Goal: Task Accomplishment & Management: Manage account settings

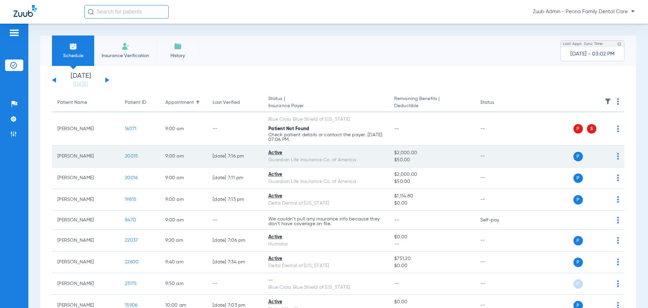
click at [617, 157] on img at bounding box center [618, 156] width 2 height 7
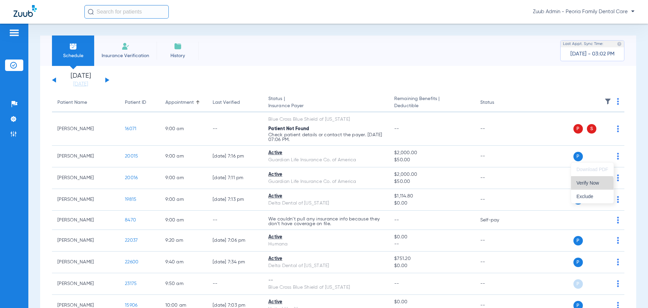
click at [591, 186] on button "Verify Now" at bounding box center [592, 183] width 43 height 14
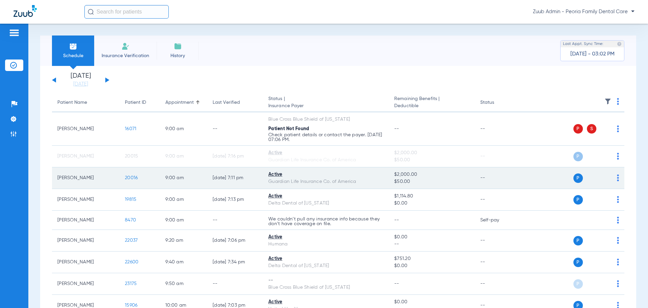
click at [617, 180] on img at bounding box center [618, 177] width 2 height 7
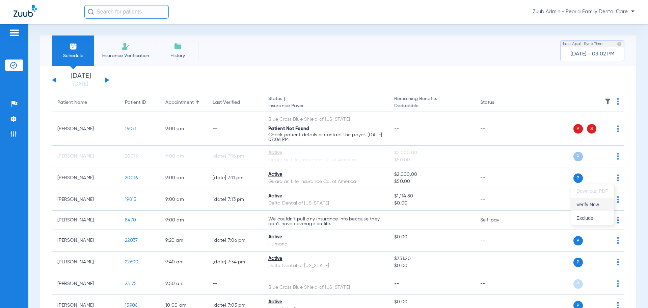
click at [598, 202] on span "Verify Now" at bounding box center [593, 204] width 32 height 5
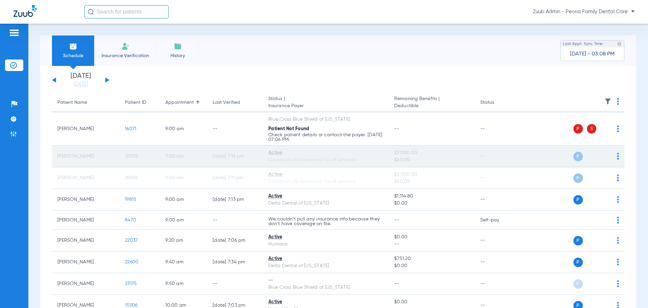
drag, startPoint x: 142, startPoint y: 156, endPoint x: 121, endPoint y: 157, distance: 21.3
click at [121, 157] on td "20015" at bounding box center [140, 157] width 41 height 22
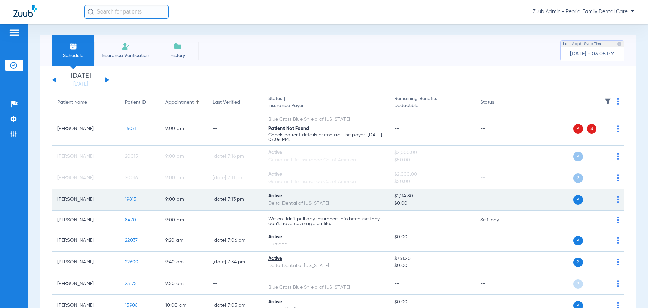
copy span "20015"
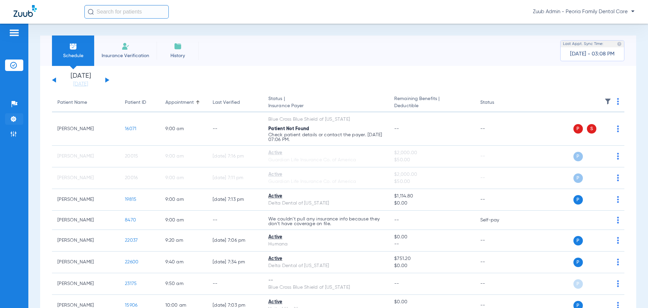
click at [17, 118] on li "Settings" at bounding box center [14, 118] width 18 height 11
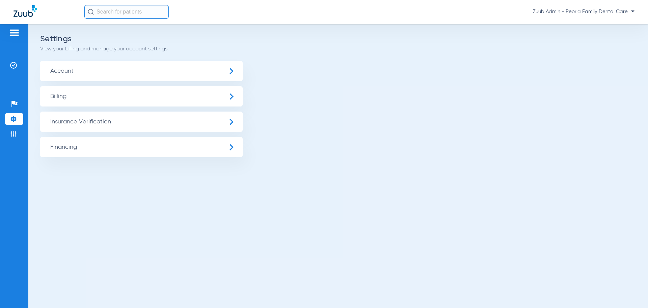
click at [158, 75] on span "Account" at bounding box center [141, 71] width 203 height 20
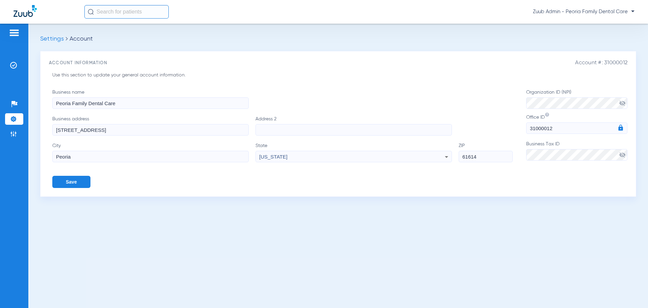
click at [479, 131] on form "Business name Peoria Family Dental Care Business address [STREET_ADDRESS] Addre…" at bounding box center [339, 138] width 575 height 99
click at [8, 63] on li "Insurance Verification" at bounding box center [14, 64] width 18 height 11
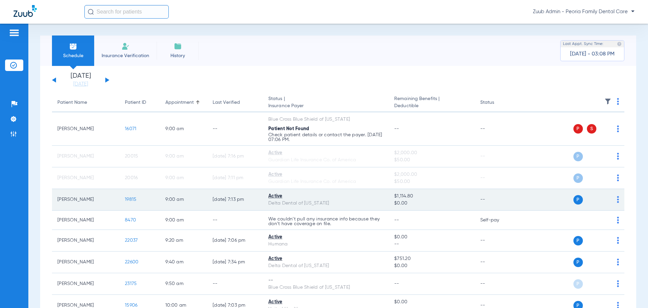
click at [617, 201] on img at bounding box center [618, 199] width 2 height 7
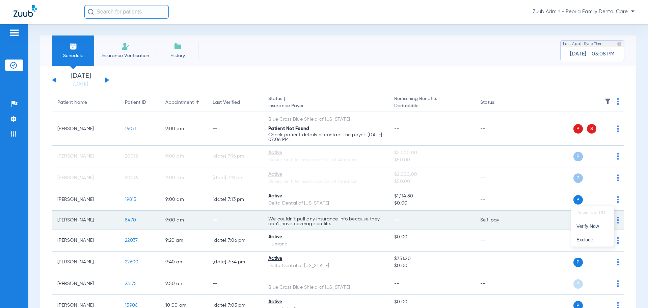
click at [590, 226] on span "Verify Now" at bounding box center [593, 226] width 32 height 5
